Goal: Navigation & Orientation: Find specific page/section

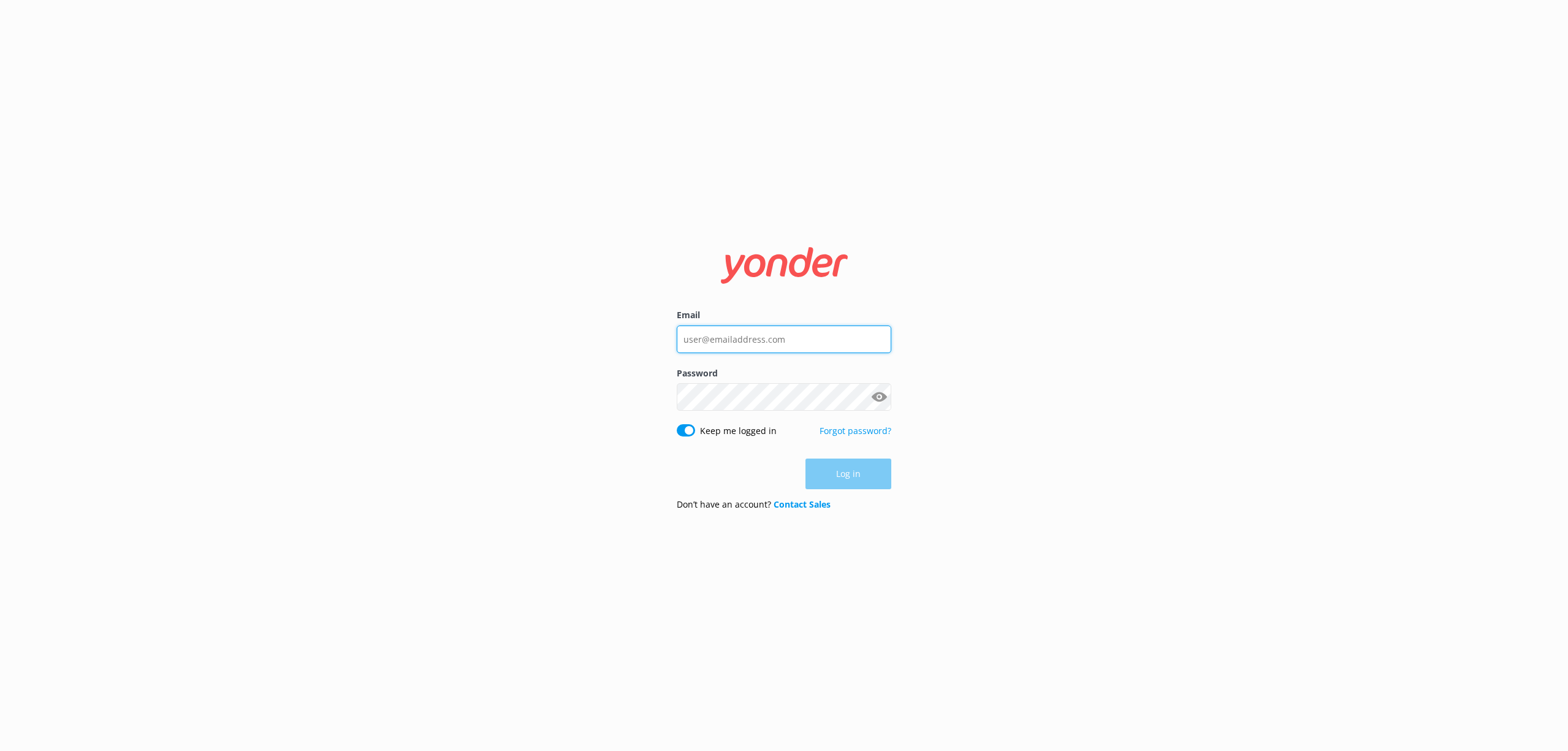
click at [716, 327] on input "Email" at bounding box center [784, 339] width 214 height 28
type input "henry@tomis.tech"
click at [863, 465] on button "Log in" at bounding box center [848, 475] width 86 height 31
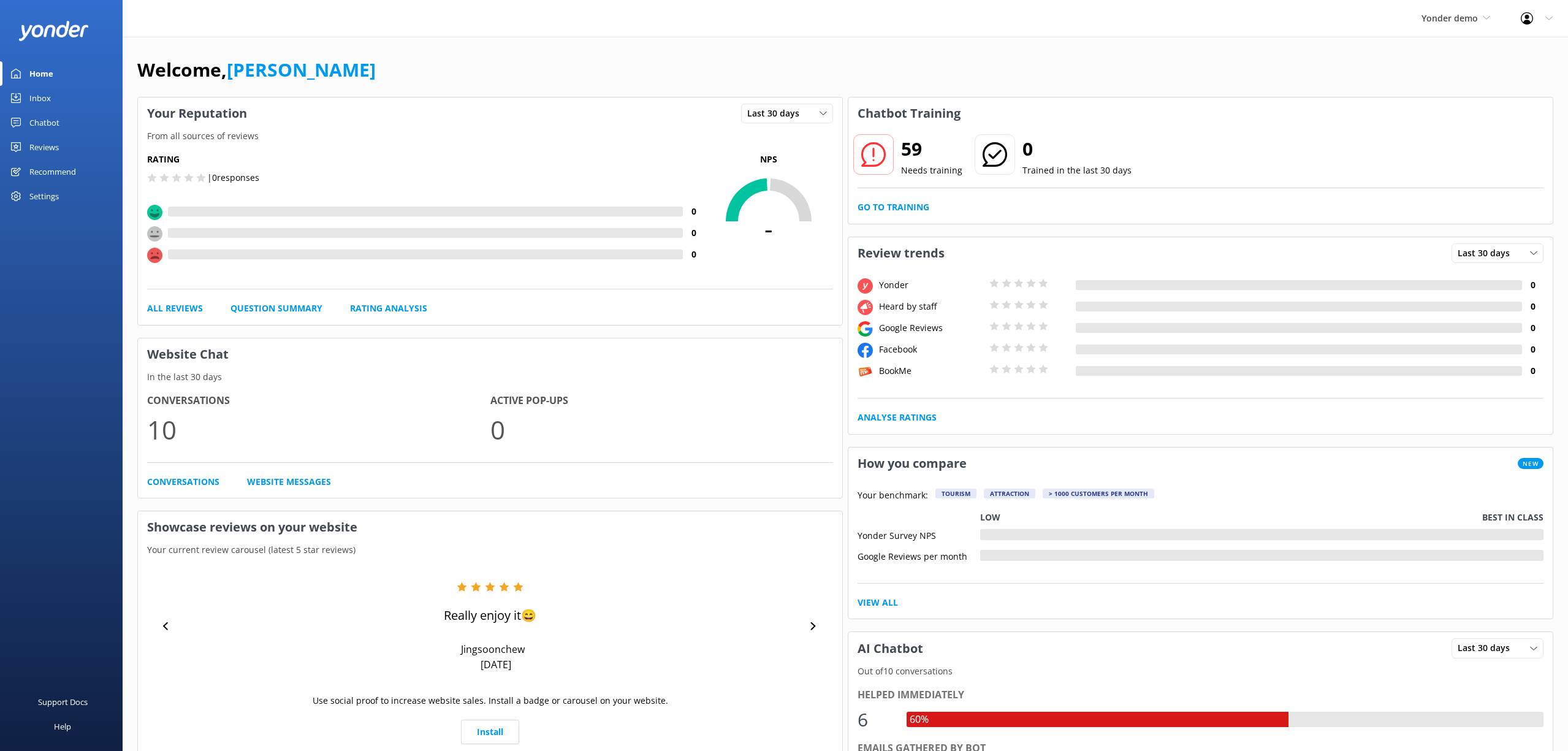
click at [52, 143] on div "Reviews" at bounding box center [44, 147] width 30 height 25
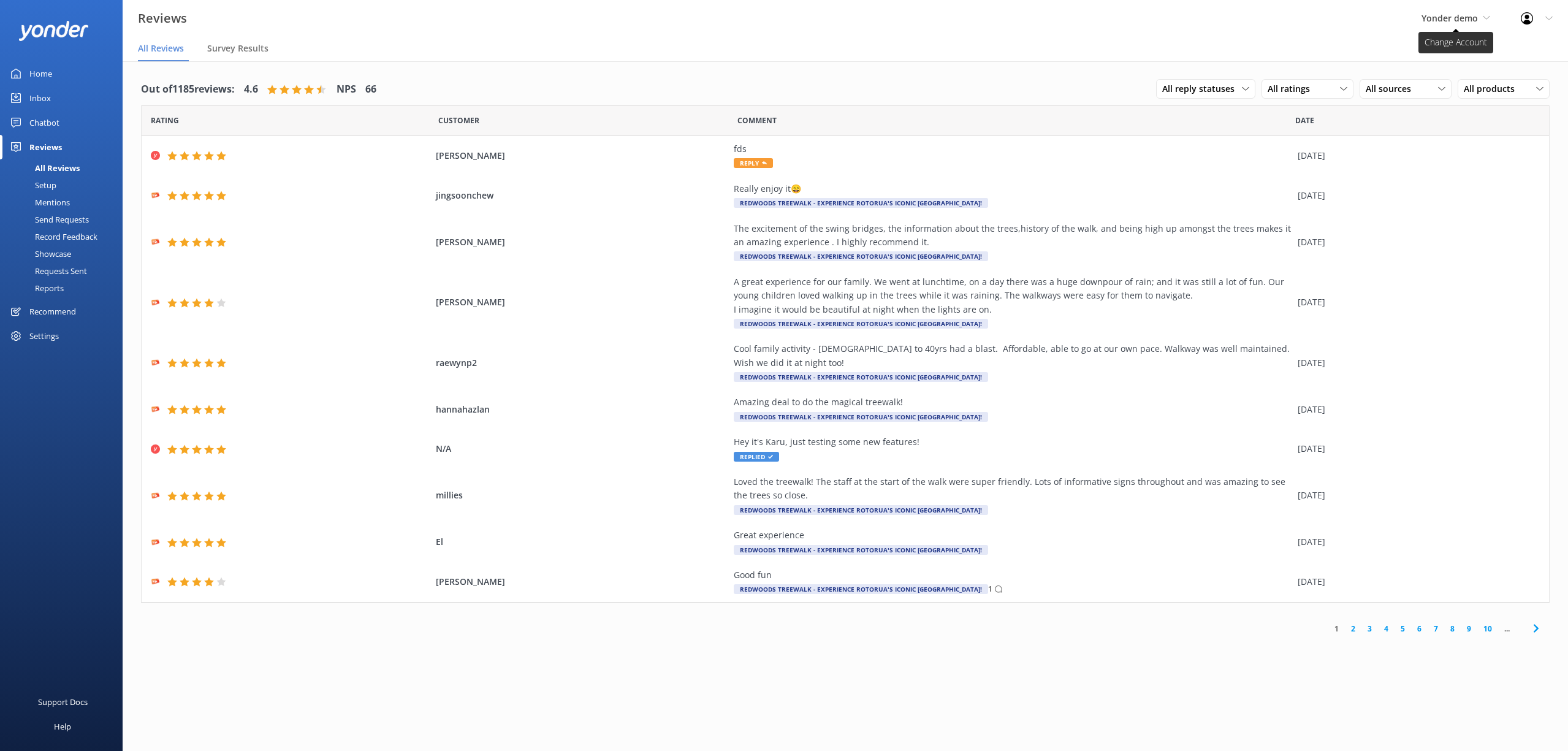
click at [1447, 18] on span "Yonder demo" at bounding box center [1449, 18] width 56 height 12
click at [1464, 51] on link "[PERSON_NAME]" at bounding box center [1467, 52] width 122 height 30
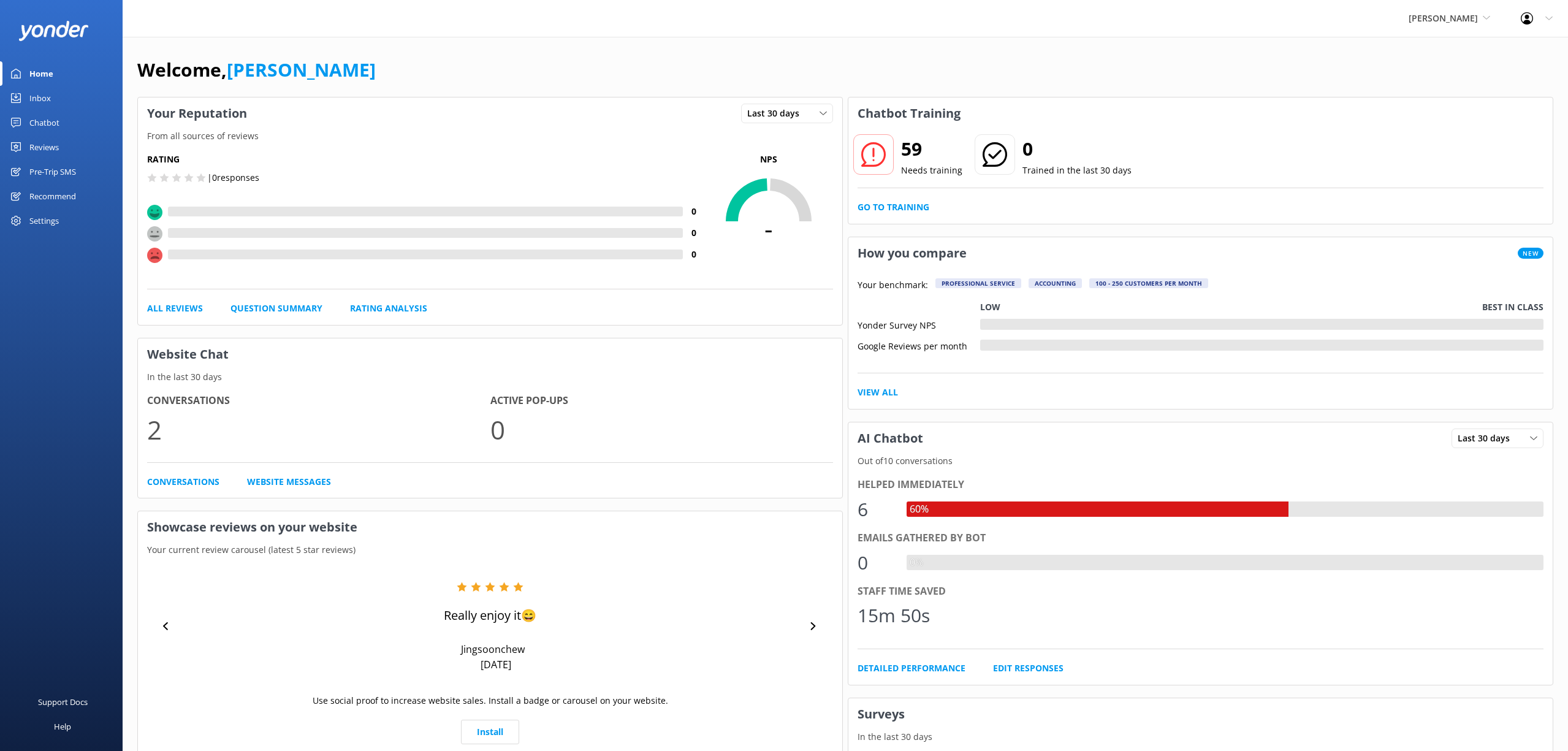
click at [67, 171] on div "Pre-Trip SMS" at bounding box center [53, 172] width 46 height 25
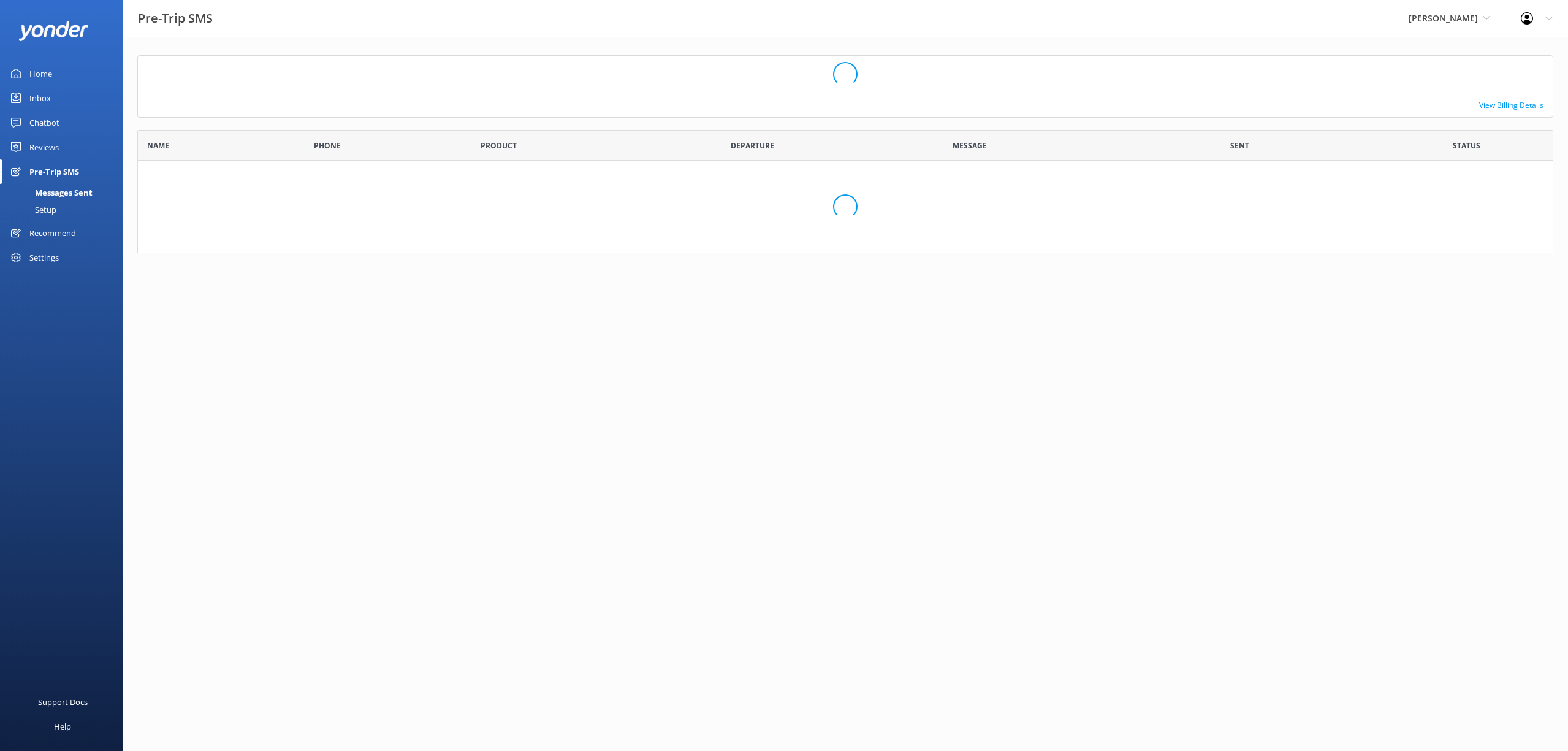
scroll to position [0, 1]
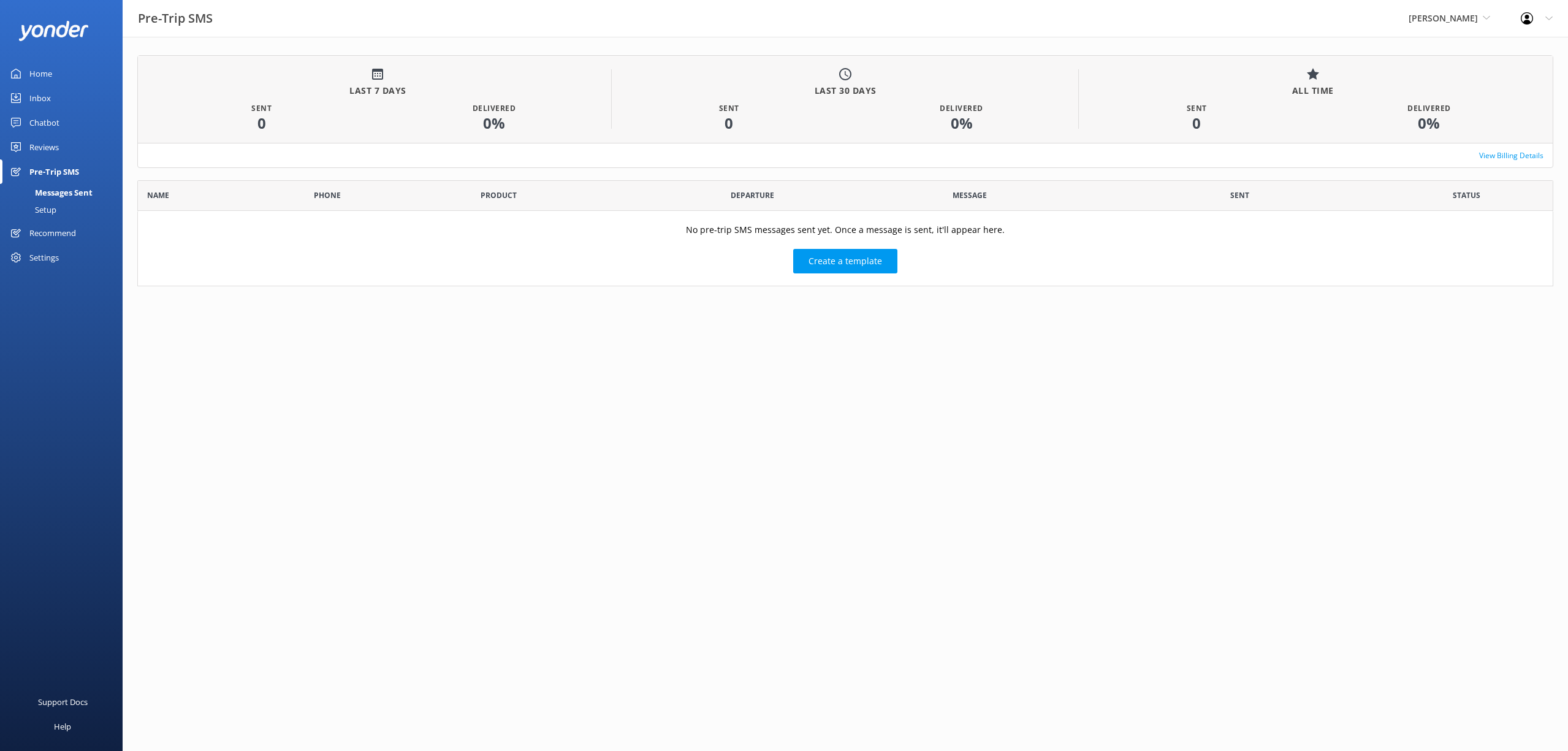
scroll to position [106, 1416]
click at [52, 120] on div "Chatbot" at bounding box center [44, 123] width 30 height 25
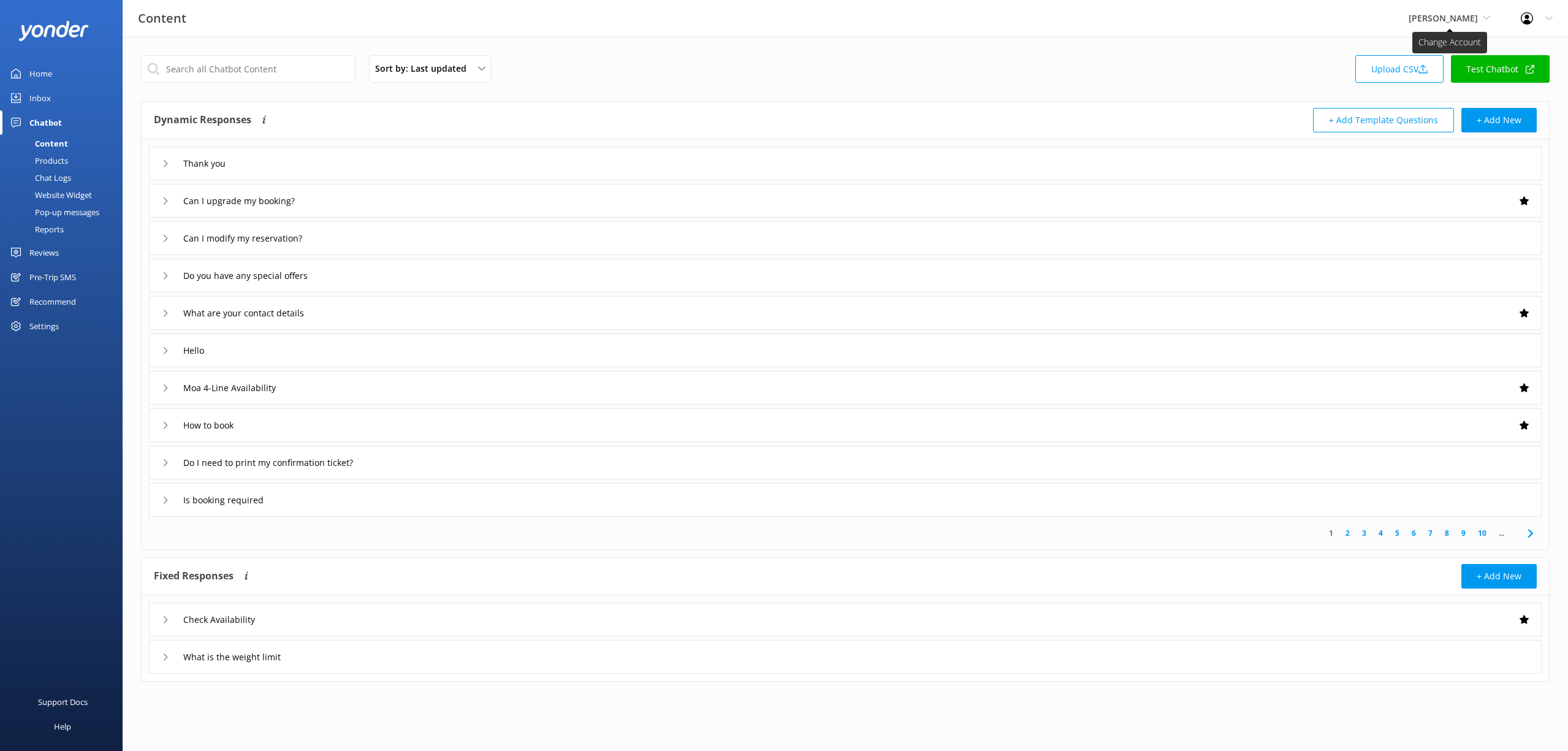
click at [1425, 18] on span "[PERSON_NAME]" at bounding box center [1443, 18] width 69 height 12
click at [1446, 17] on span "[PERSON_NAME]" at bounding box center [1443, 18] width 69 height 12
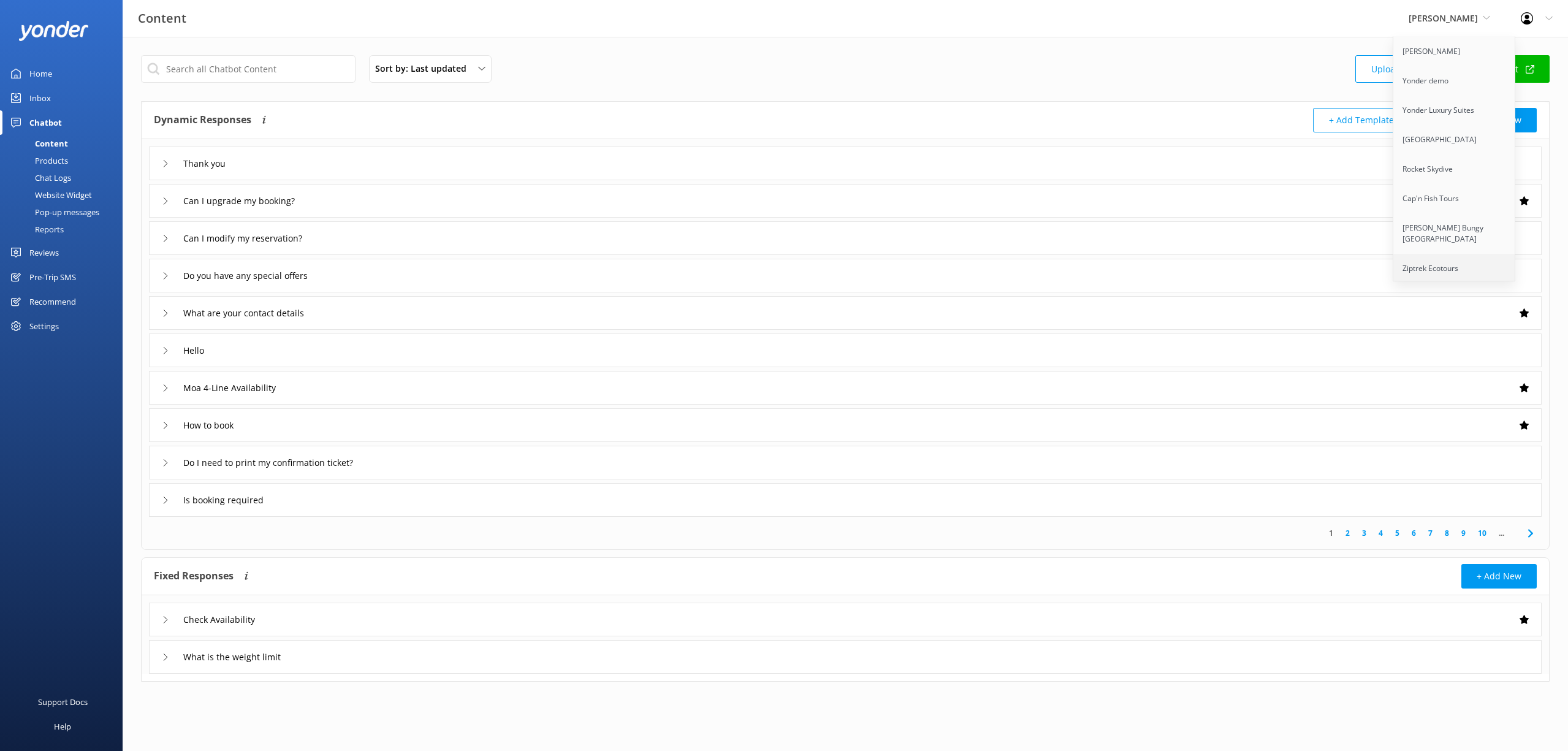
click at [1446, 268] on link "Ziptrek Ecotours" at bounding box center [1454, 269] width 122 height 30
